Goal: Task Accomplishment & Management: Use online tool/utility

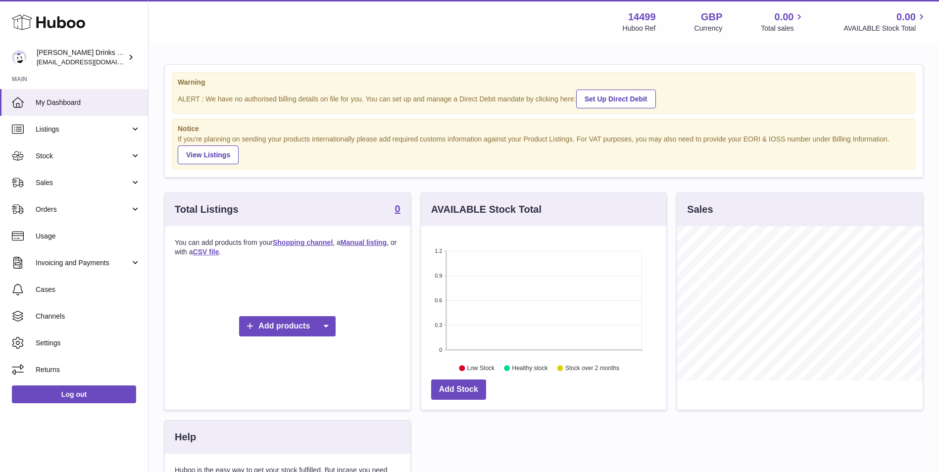
scroll to position [154, 245]
click at [78, 120] on link "Listings" at bounding box center [74, 129] width 148 height 27
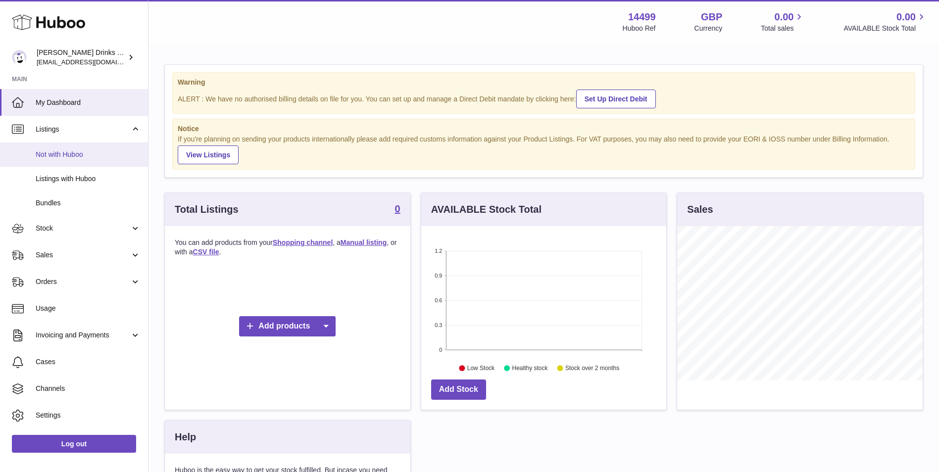
click at [89, 154] on span "Not with Huboo" at bounding box center [88, 154] width 105 height 9
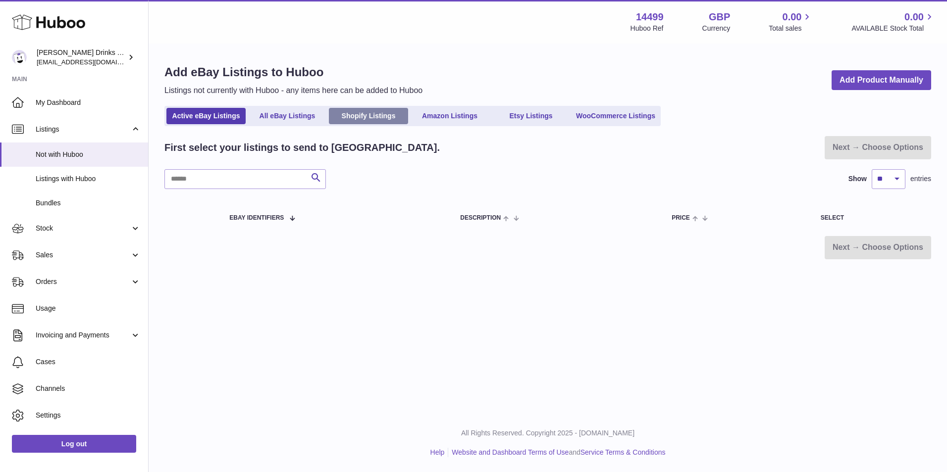
click at [364, 114] on link "Shopify Listings" at bounding box center [368, 116] width 79 height 16
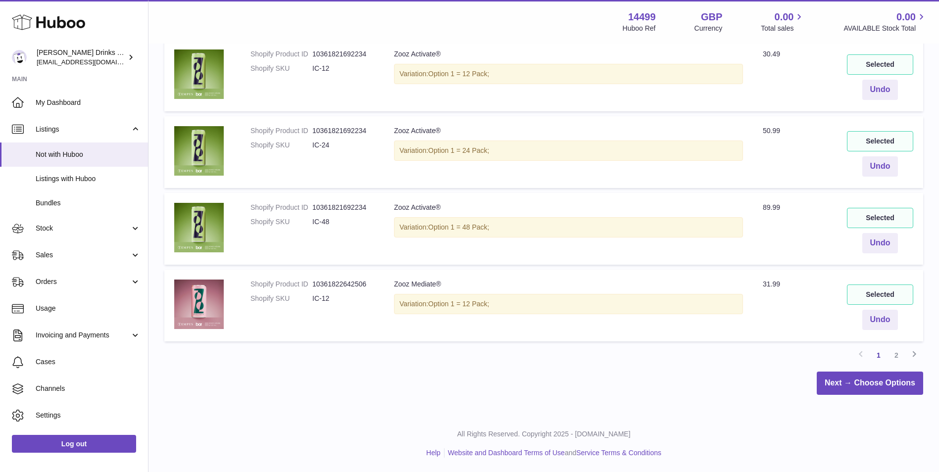
scroll to position [675, 0]
click at [900, 353] on link "2" at bounding box center [897, 355] width 18 height 18
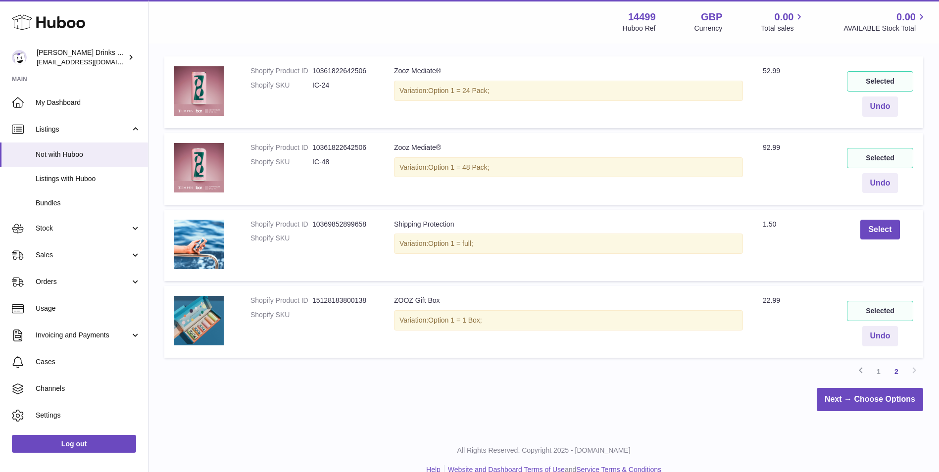
scroll to position [215, 0]
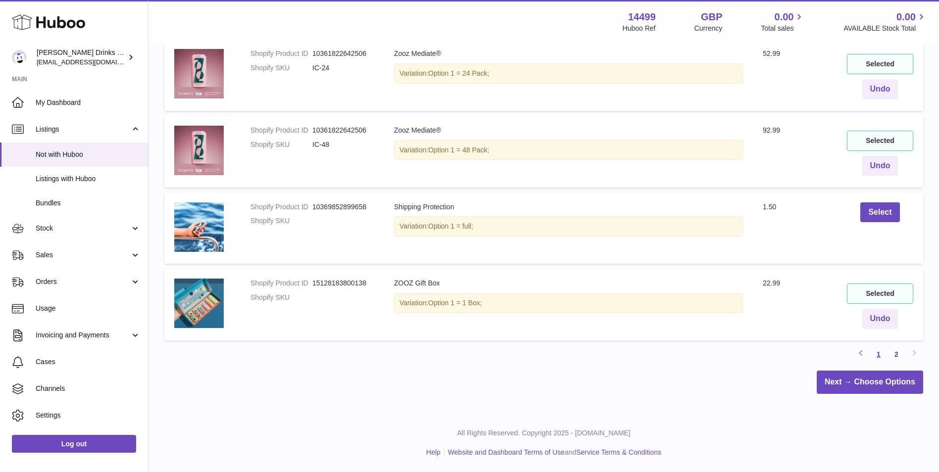
click at [872, 354] on link "1" at bounding box center [879, 355] width 18 height 18
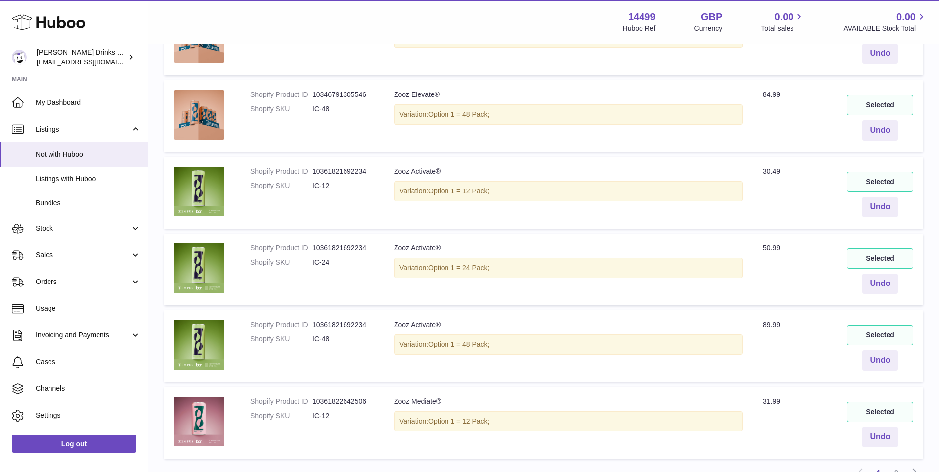
scroll to position [593, 0]
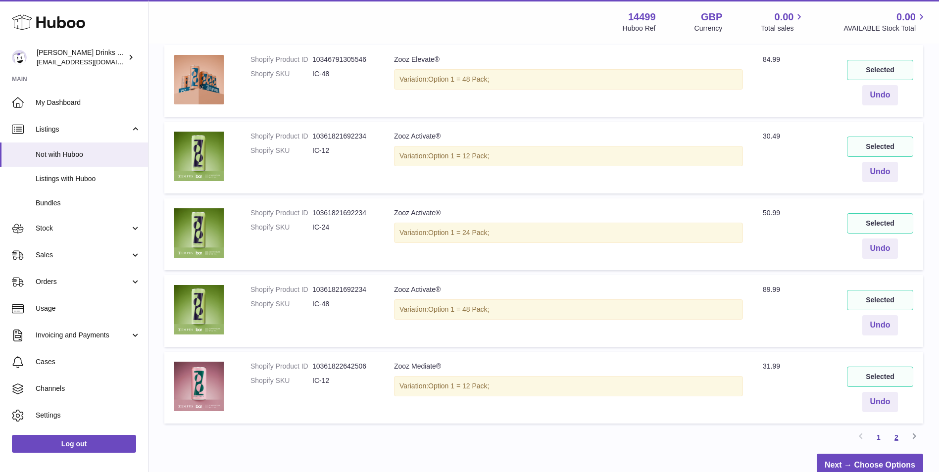
click at [899, 434] on link "2" at bounding box center [897, 438] width 18 height 18
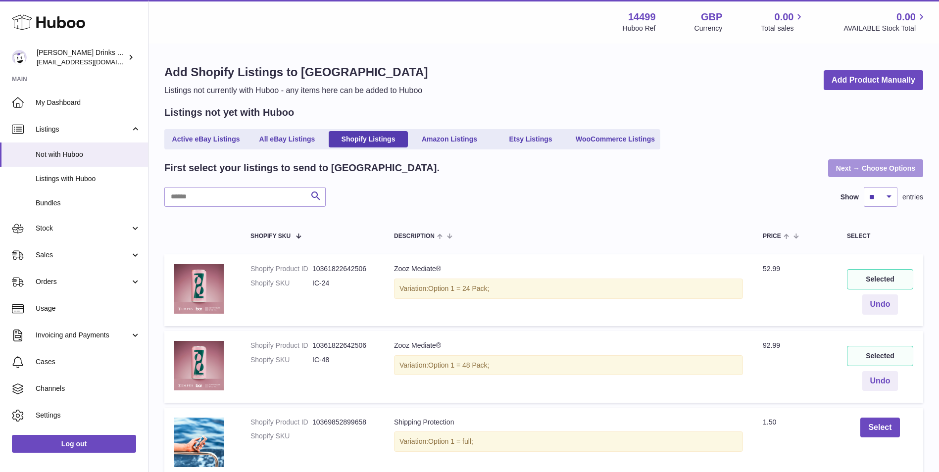
click at [851, 173] on link "Next → Choose Options" at bounding box center [875, 168] width 95 height 18
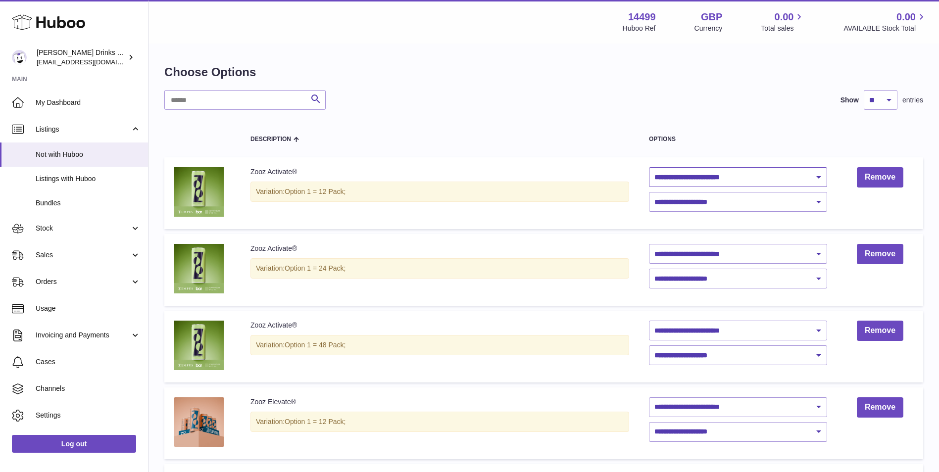
click at [740, 177] on select "**********" at bounding box center [738, 177] width 178 height 20
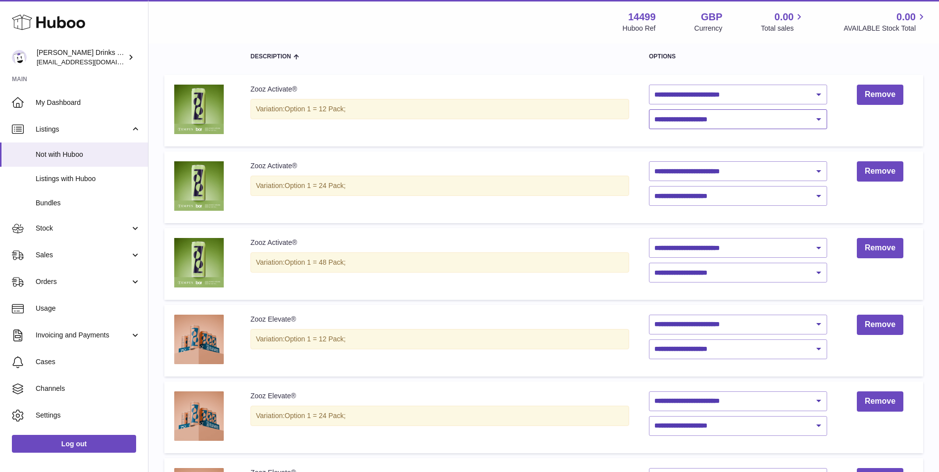
click at [736, 122] on select "**********" at bounding box center [738, 119] width 178 height 20
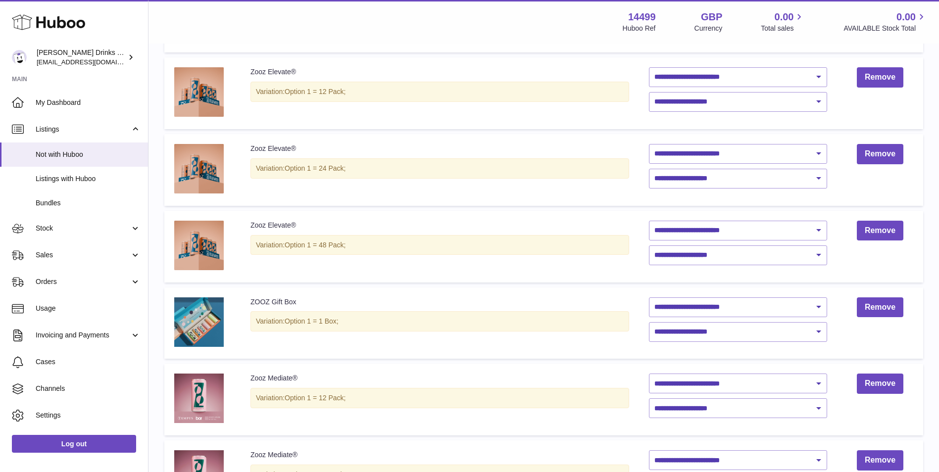
scroll to position [495, 0]
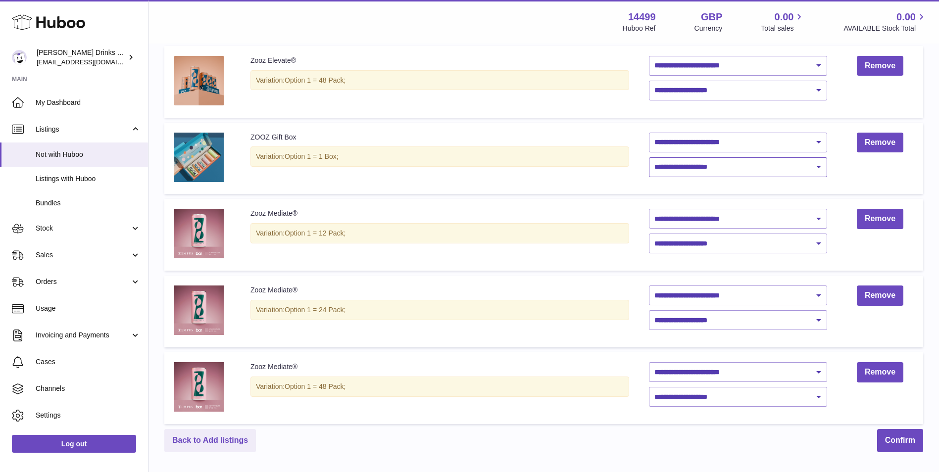
click at [820, 164] on select "**********" at bounding box center [738, 167] width 178 height 20
click at [798, 440] on div "Back to Add listings Confirm" at bounding box center [543, 440] width 759 height 23
click at [890, 441] on button "Confirm" at bounding box center [900, 440] width 46 height 23
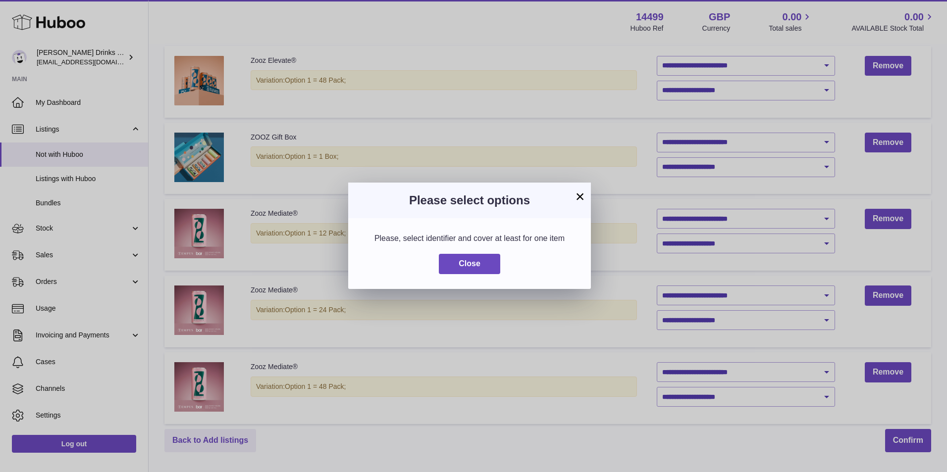
click at [582, 194] on button "×" at bounding box center [580, 197] width 12 height 12
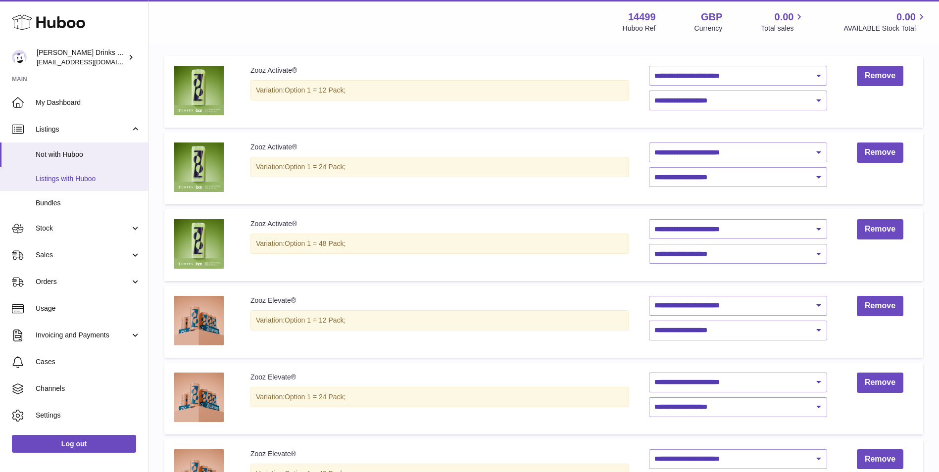
scroll to position [83, 0]
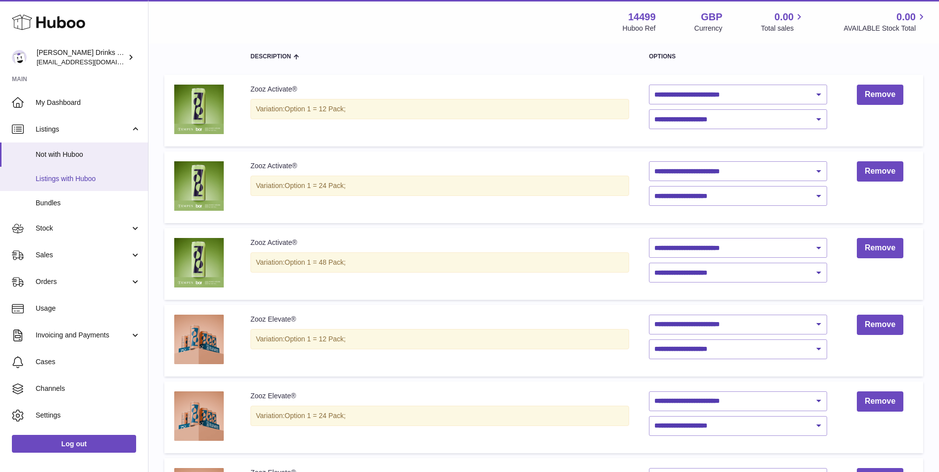
click at [86, 177] on span "Listings with Huboo" at bounding box center [88, 178] width 105 height 9
